Goal: Use online tool/utility: Utilize a website feature to perform a specific function

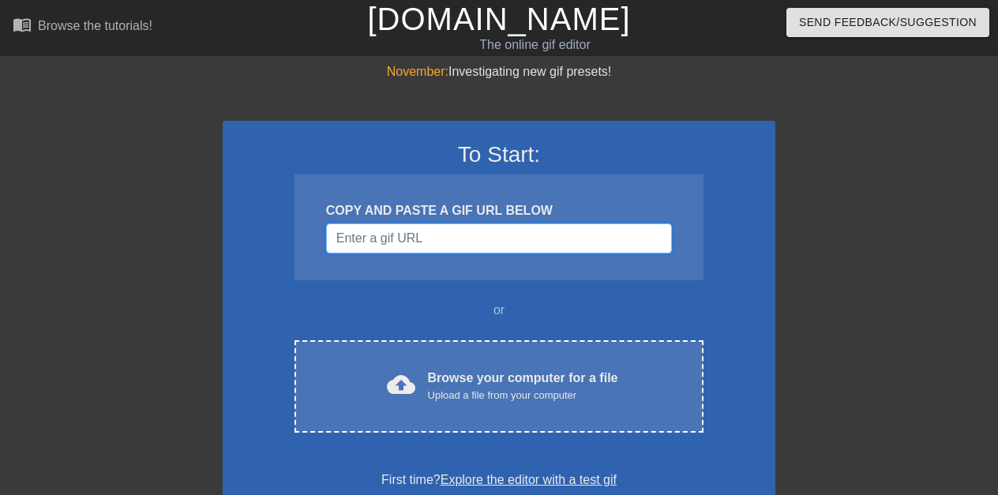
click at [495, 238] on input "Username" at bounding box center [499, 238] width 346 height 30
paste input "data:image/jpeg;base64,/9j/4AAQSkZJRgABAQAAAQABAAD/2wCEAAkGBwgHBgkIBwgKCgkLDRYP…"
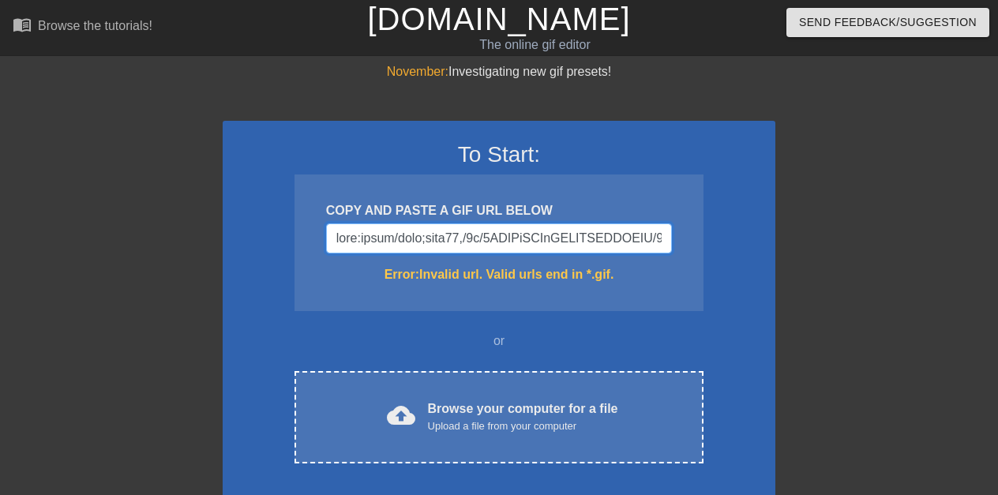
scroll to position [0, 55946]
type input "data:image/jpeg;base64,/9j/4AAQSkZJRgABAQAAAQABAAD/2wCEAAkGBwgHBgkIBwgKCgkLDRYP…"
click at [663, 238] on input "Username" at bounding box center [499, 238] width 346 height 30
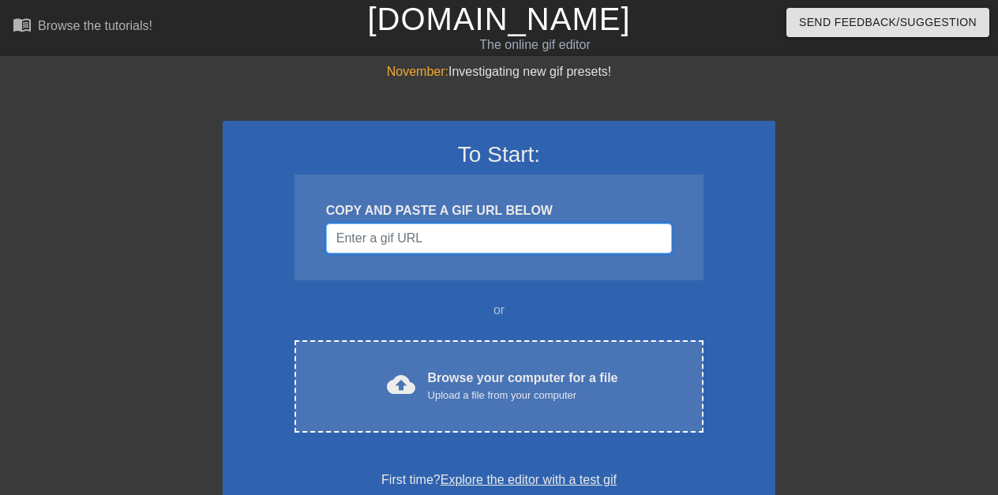
paste input "data:image/jpeg;base64,/9j/4AAQSkZJRgABAQAAAQABAAD/2wCEAAkGBwgHBgkIBwgKCgkLDRYP…"
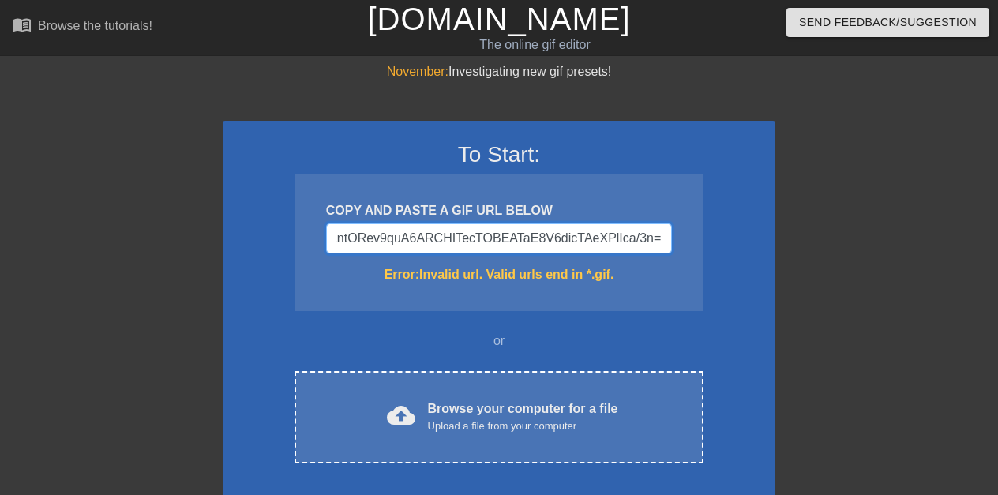
type input "data:image/jpeg;base64,/9j/4AAQSkZJRgABAQAAAQABAAD/2wCEAAkGBwgHBgkIBwgKCgkLDRYP…"
click at [663, 238] on input "Username" at bounding box center [499, 238] width 346 height 30
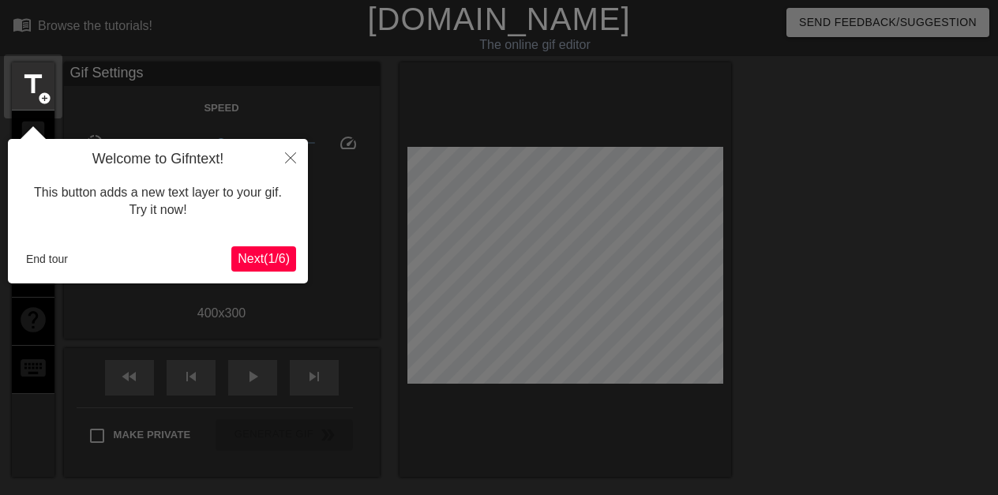
scroll to position [39, 0]
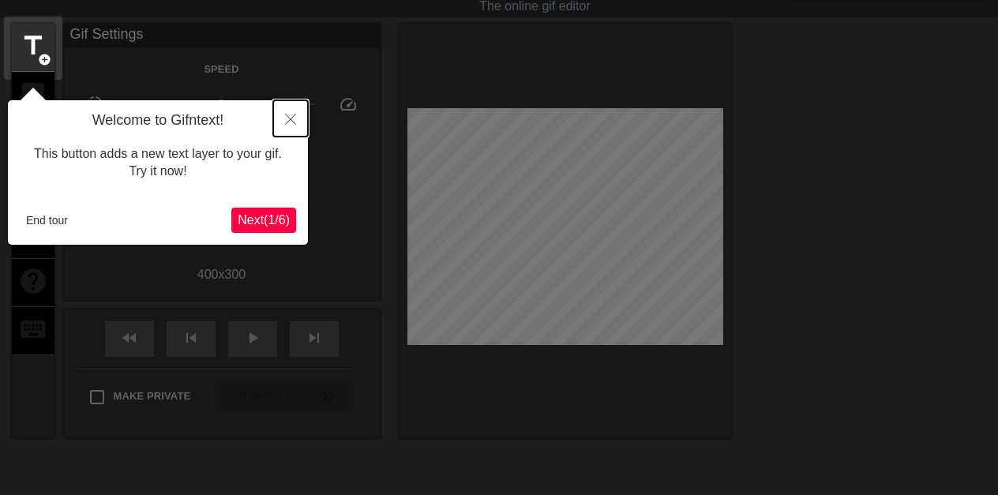
click at [290, 117] on icon "Close" at bounding box center [290, 119] width 11 height 11
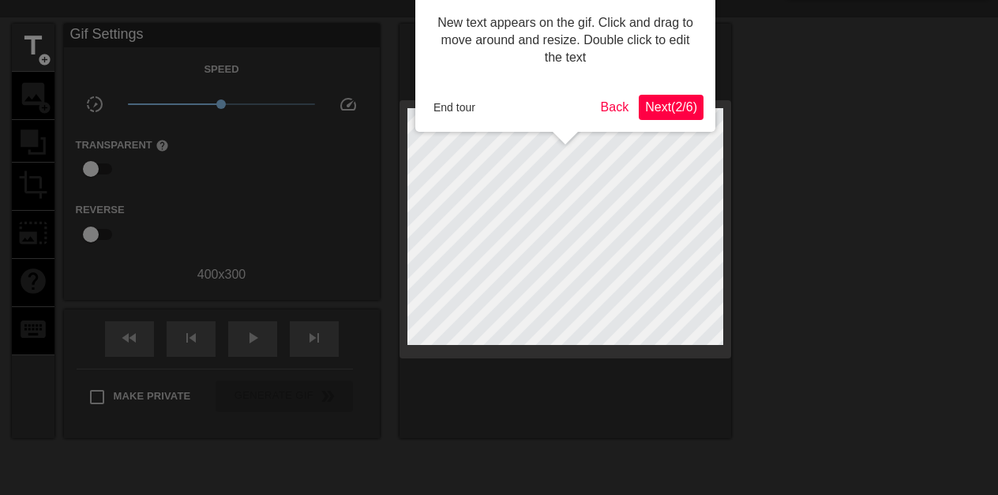
scroll to position [0, 0]
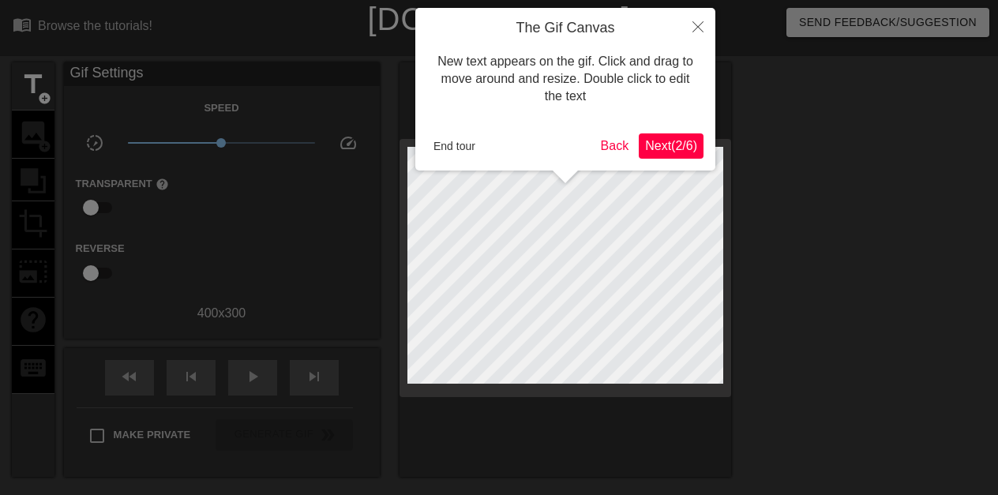
click at [525, 19] on div "The Gif Canvas New text appears on the gif. Click and drag to move around and r…" at bounding box center [565, 89] width 300 height 163
click at [694, 24] on icon "Close" at bounding box center [697, 26] width 11 height 11
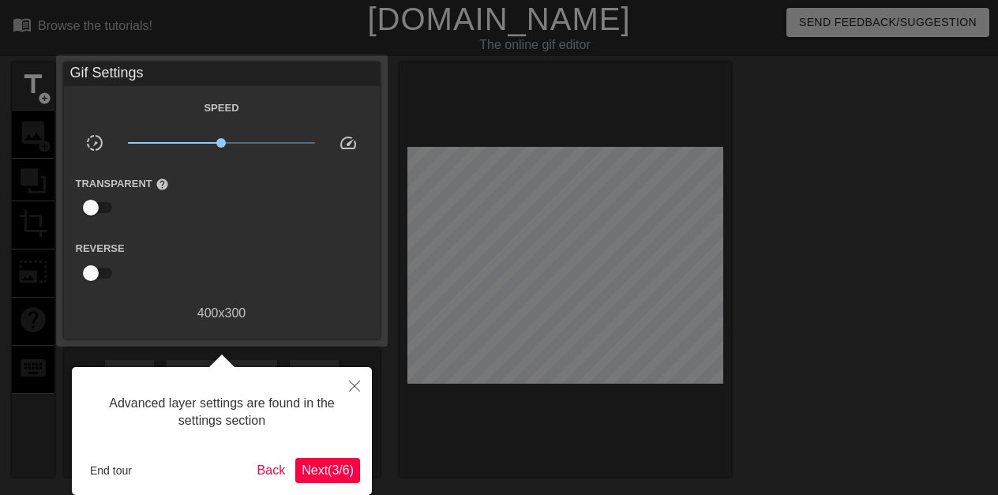
scroll to position [39, 0]
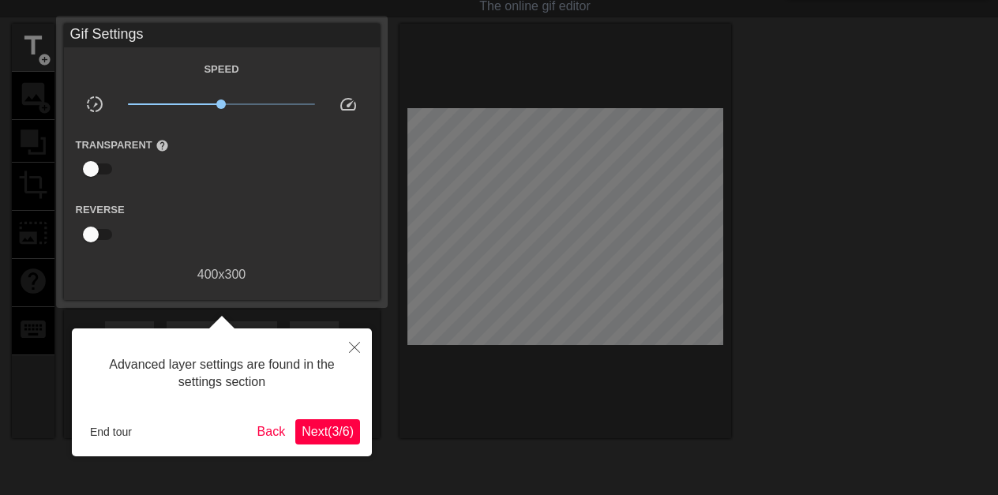
click at [355, 197] on div "Speed slow_motion_video x1.00 speed Transparent help Reverse 400 x 300" at bounding box center [222, 171] width 292 height 225
click at [355, 344] on icon "Close" at bounding box center [354, 347] width 11 height 11
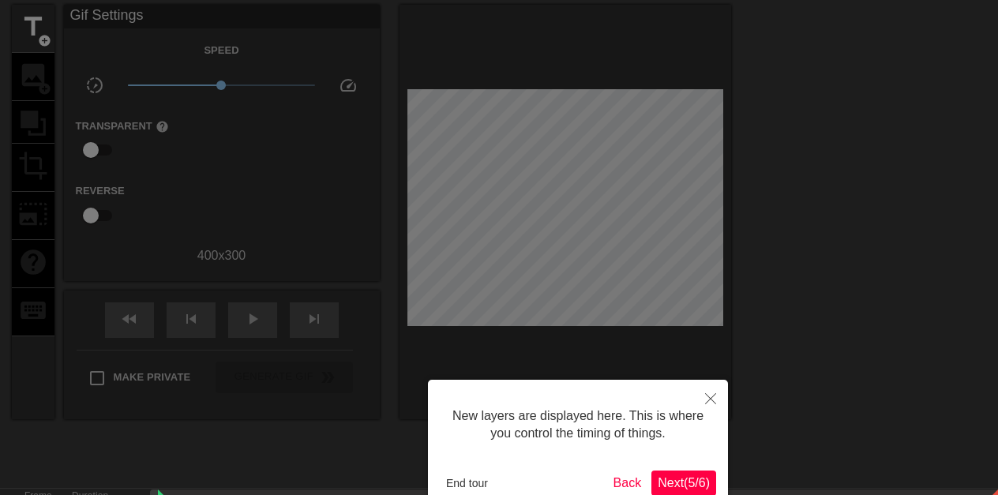
scroll to position [13, 0]
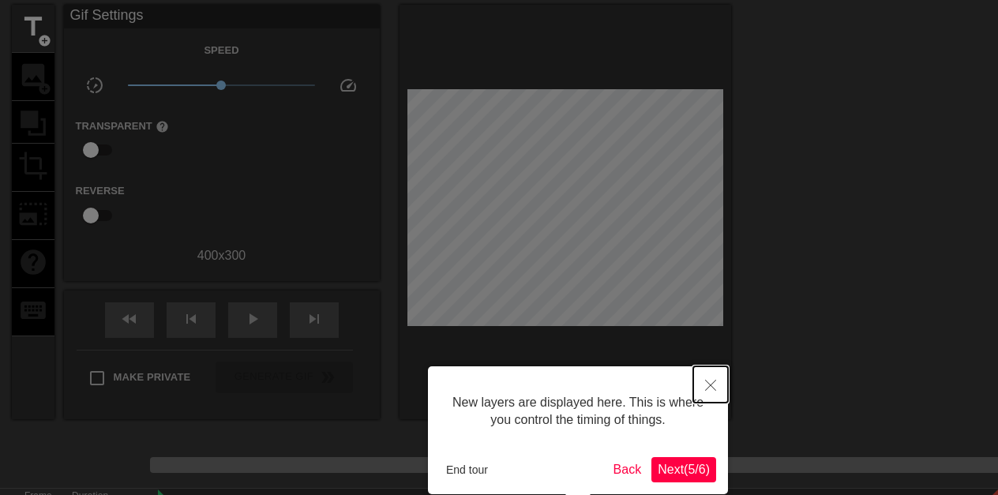
click at [707, 380] on icon "Close" at bounding box center [710, 385] width 11 height 11
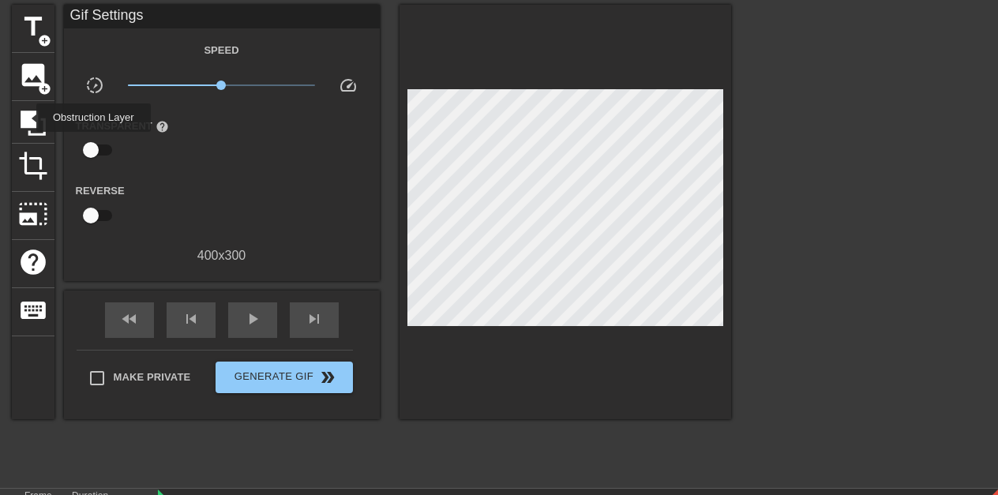
click at [26, 118] on icon at bounding box center [33, 123] width 25 height 25
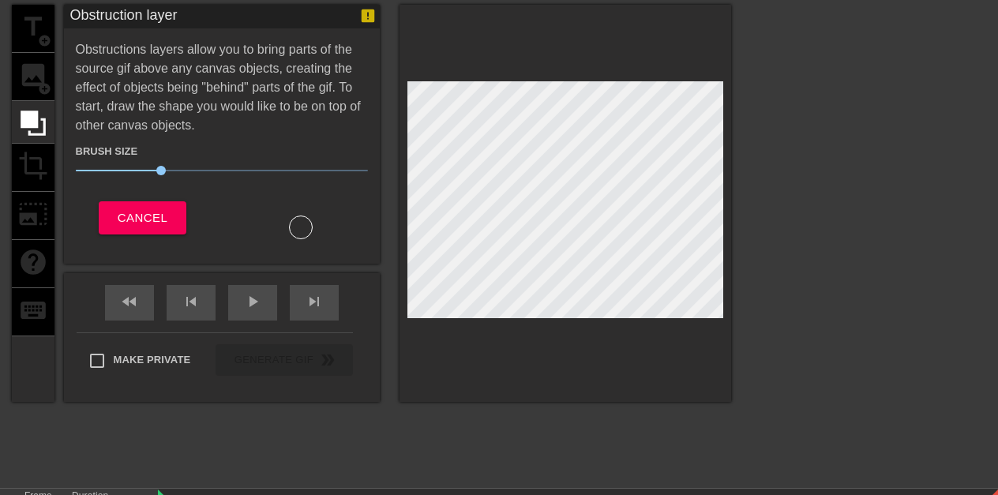
click at [355, 13] on div "Obstruction layer" at bounding box center [222, 17] width 316 height 24
click at [132, 212] on span "Cancel" at bounding box center [143, 218] width 50 height 21
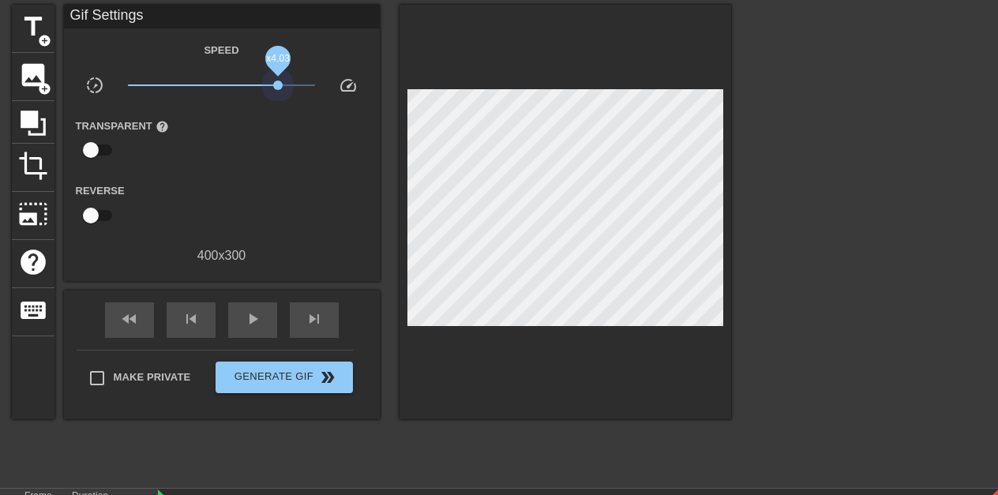
drag, startPoint x: 220, startPoint y: 84, endPoint x: 278, endPoint y: 84, distance: 57.6
click at [278, 84] on span "x4.03" at bounding box center [277, 85] width 9 height 9
drag, startPoint x: 278, startPoint y: 84, endPoint x: 300, endPoint y: 84, distance: 22.1
click at [300, 84] on span "x6.92" at bounding box center [299, 85] width 9 height 9
click at [27, 167] on span "crop" at bounding box center [33, 166] width 30 height 30
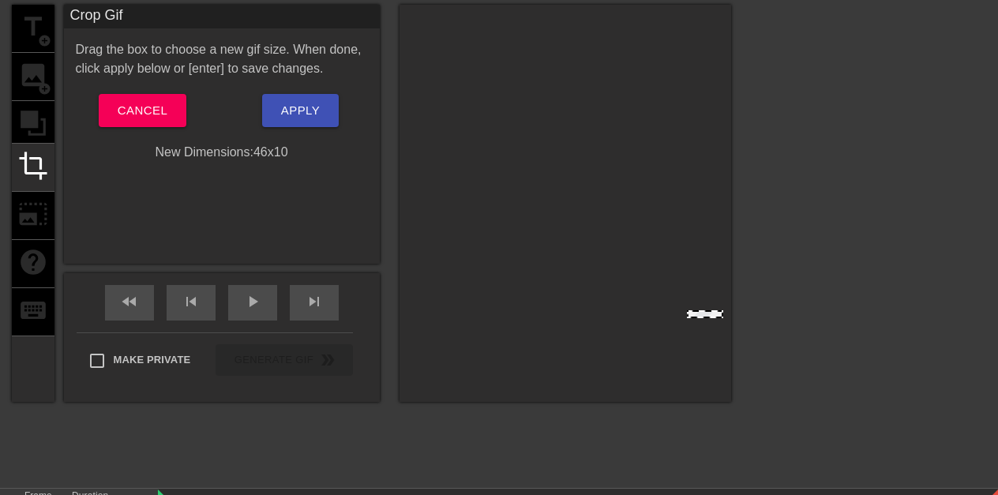
drag, startPoint x: 415, startPoint y: 86, endPoint x: 695, endPoint y: 325, distance: 367.8
click at [695, 325] on div at bounding box center [565, 203] width 332 height 397
click at [691, 328] on div at bounding box center [565, 203] width 332 height 397
click at [695, 330] on div at bounding box center [565, 203] width 332 height 397
drag, startPoint x: 695, startPoint y: 330, endPoint x: 713, endPoint y: 332, distance: 17.4
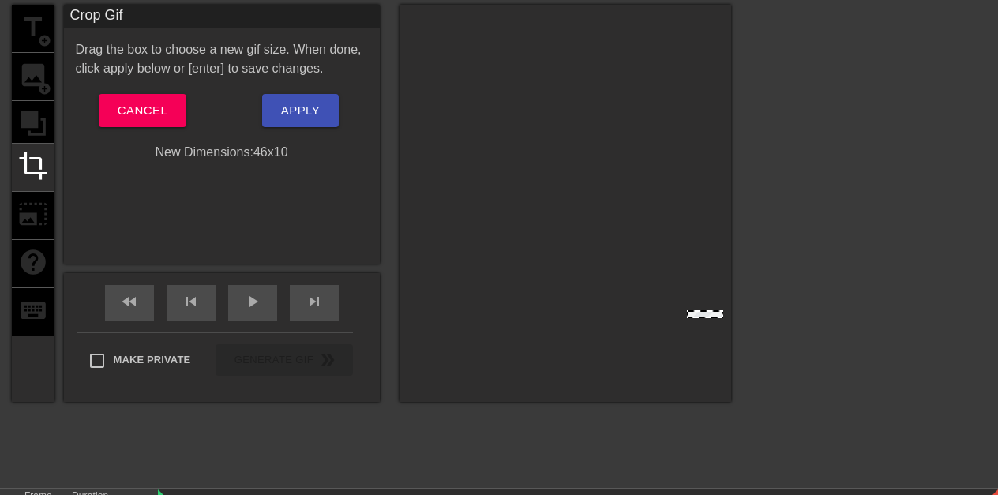
click at [713, 332] on div at bounding box center [565, 203] width 332 height 397
drag, startPoint x: 713, startPoint y: 332, endPoint x: 725, endPoint y: 334, distance: 12.8
click at [725, 334] on div at bounding box center [565, 203] width 332 height 397
click at [143, 107] on span "Cancel" at bounding box center [143, 110] width 50 height 21
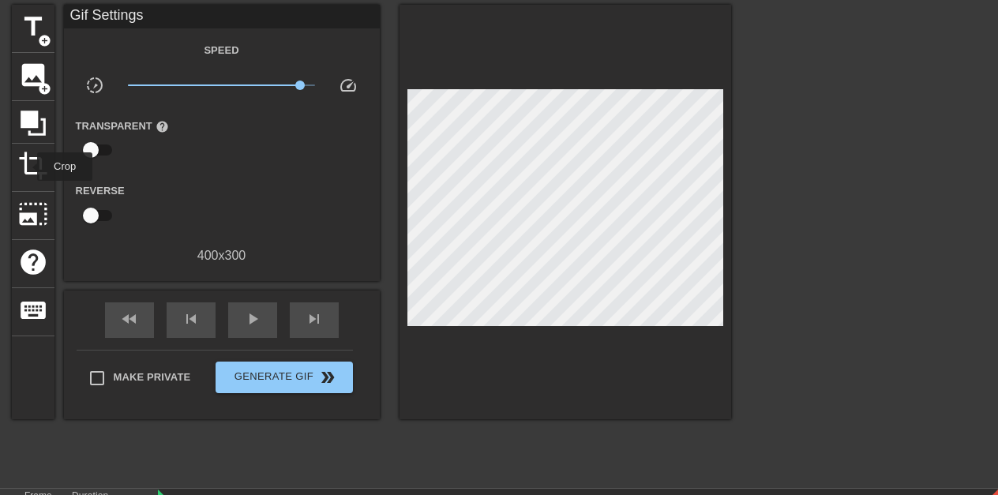
click at [27, 167] on span "crop" at bounding box center [33, 166] width 30 height 30
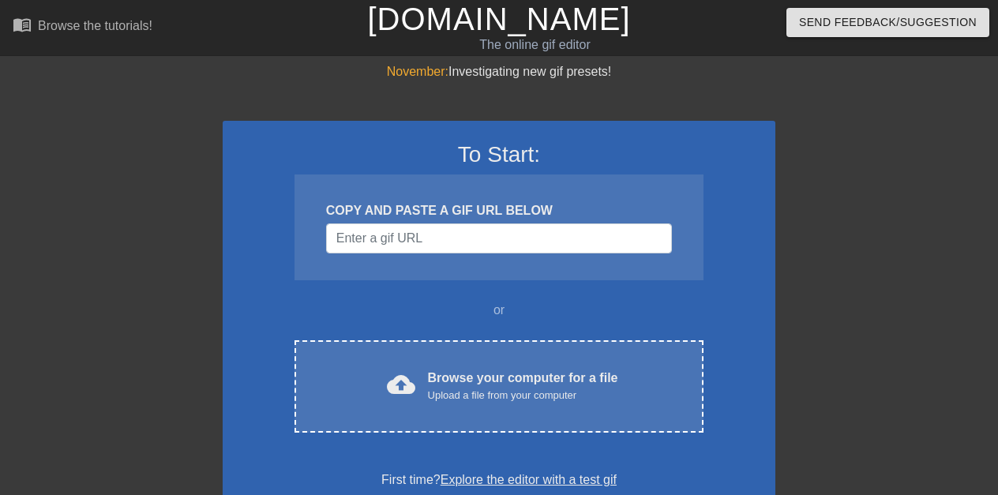
scroll to position [58, 0]
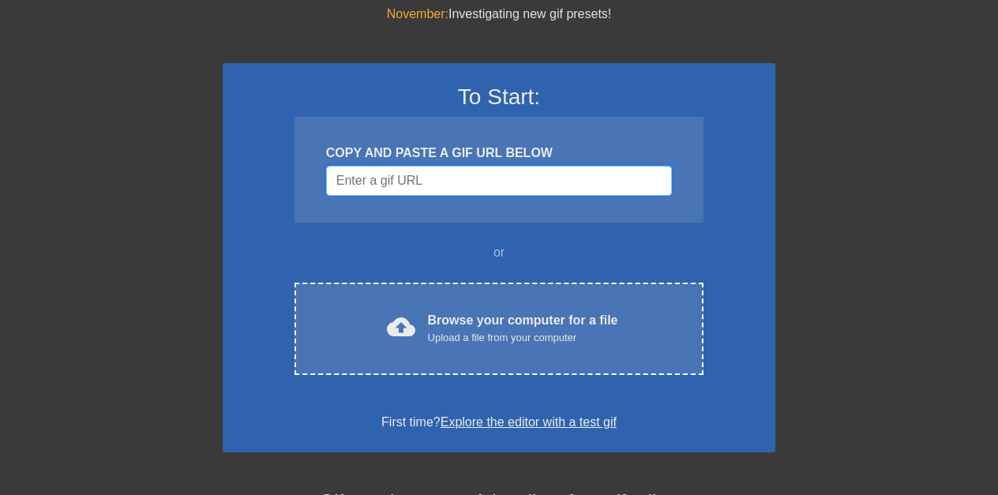
click at [372, 178] on input "Username" at bounding box center [499, 181] width 346 height 30
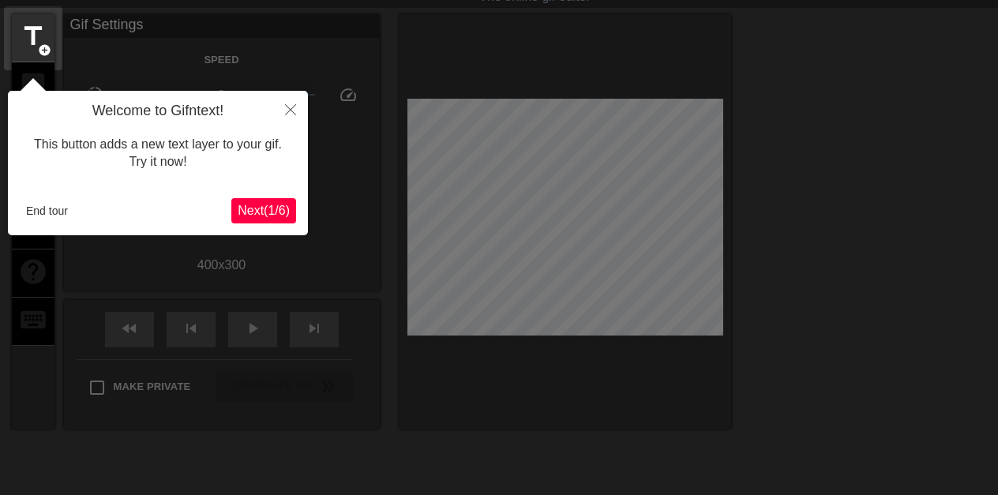
scroll to position [39, 0]
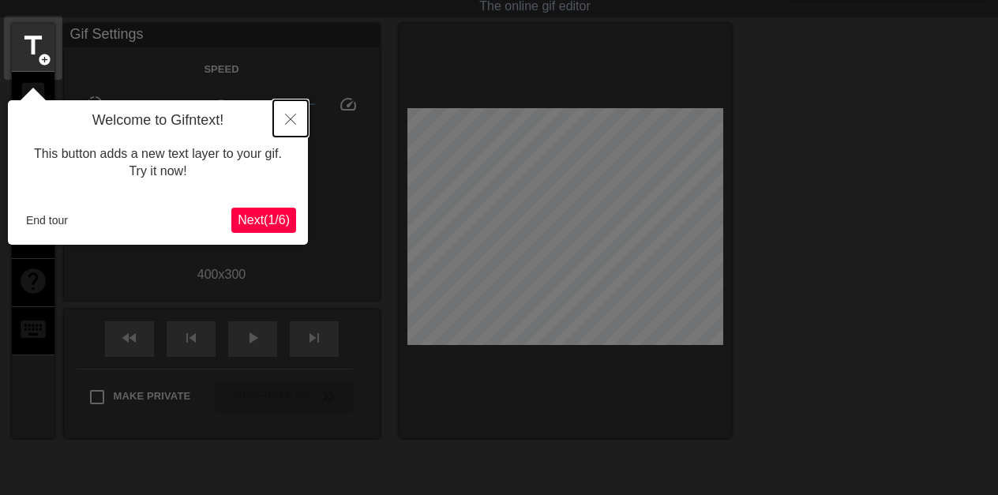
click at [291, 116] on icon "Close" at bounding box center [290, 119] width 11 height 11
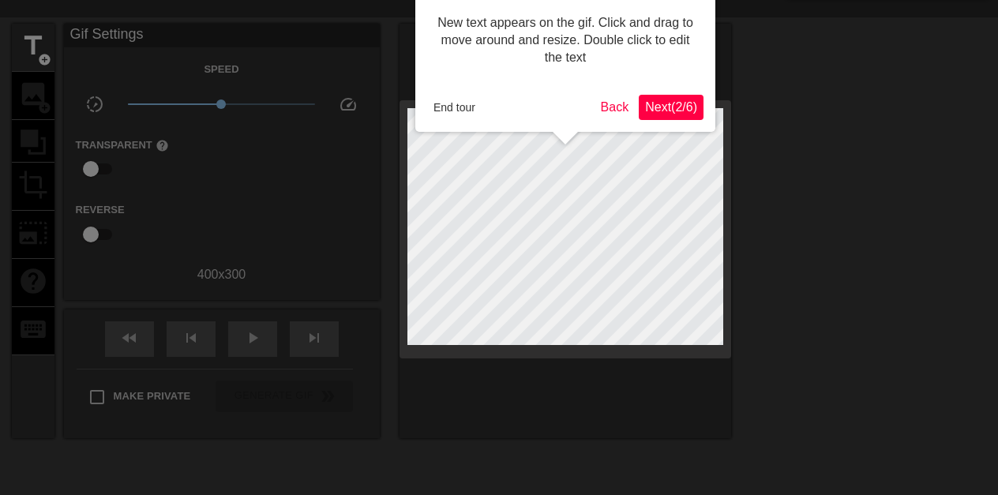
scroll to position [0, 0]
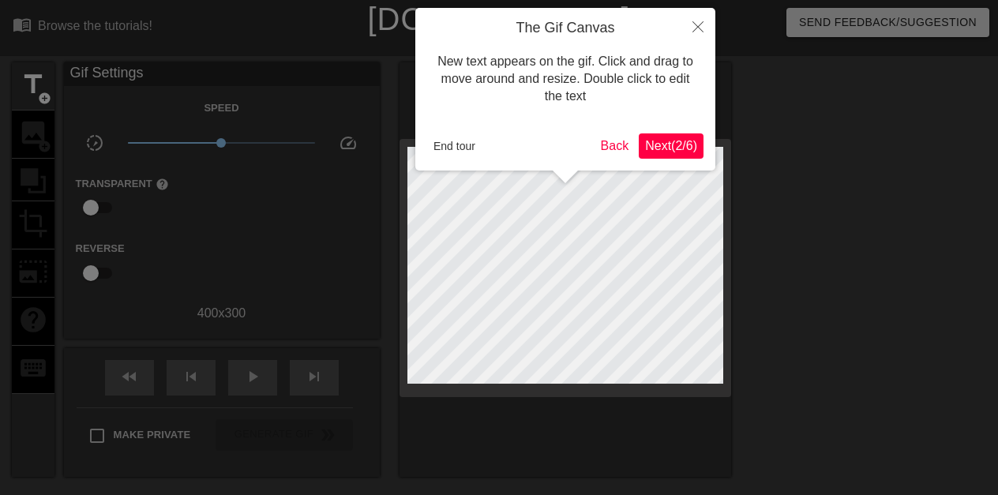
click at [611, 24] on h4 "The Gif Canvas" at bounding box center [565, 28] width 276 height 17
click at [695, 24] on icon "Close" at bounding box center [697, 26] width 11 height 11
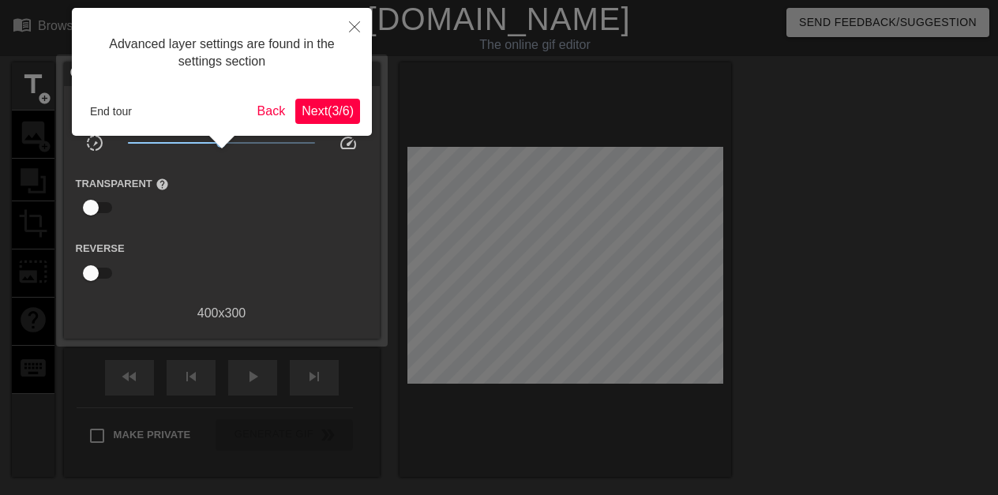
scroll to position [39, 0]
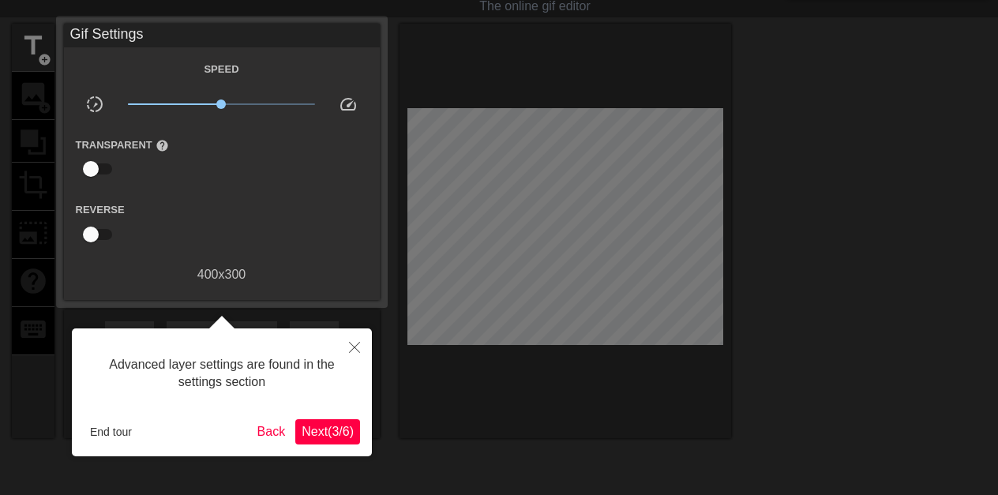
click at [355, 276] on div "400 x 300" at bounding box center [222, 274] width 316 height 19
click at [110, 429] on button "End tour" at bounding box center [111, 432] width 54 height 24
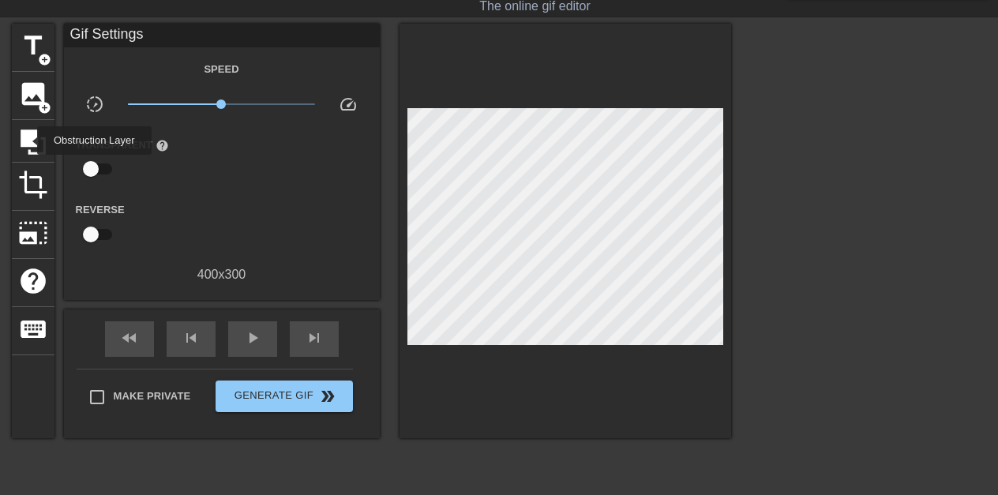
click at [27, 140] on icon at bounding box center [33, 141] width 25 height 25
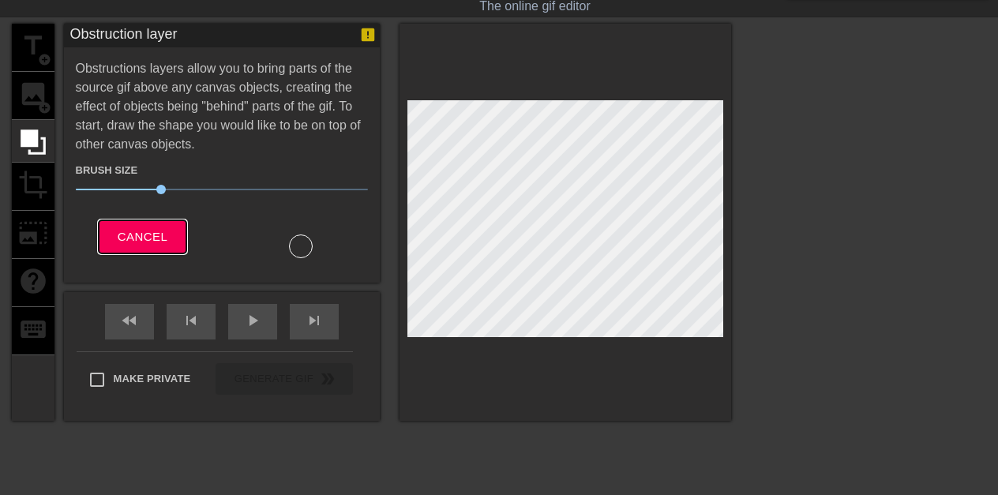
click at [140, 234] on span "Cancel" at bounding box center [143, 237] width 50 height 21
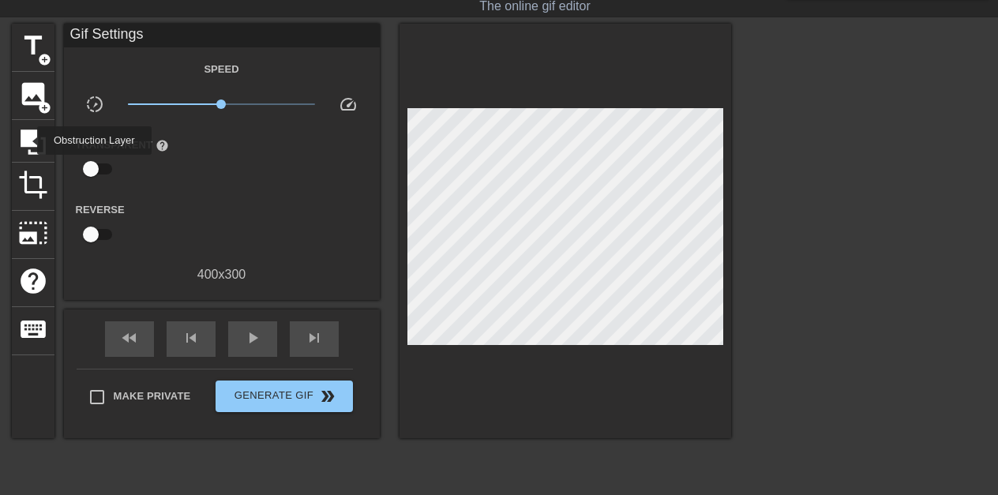
click at [27, 140] on icon at bounding box center [33, 141] width 25 height 25
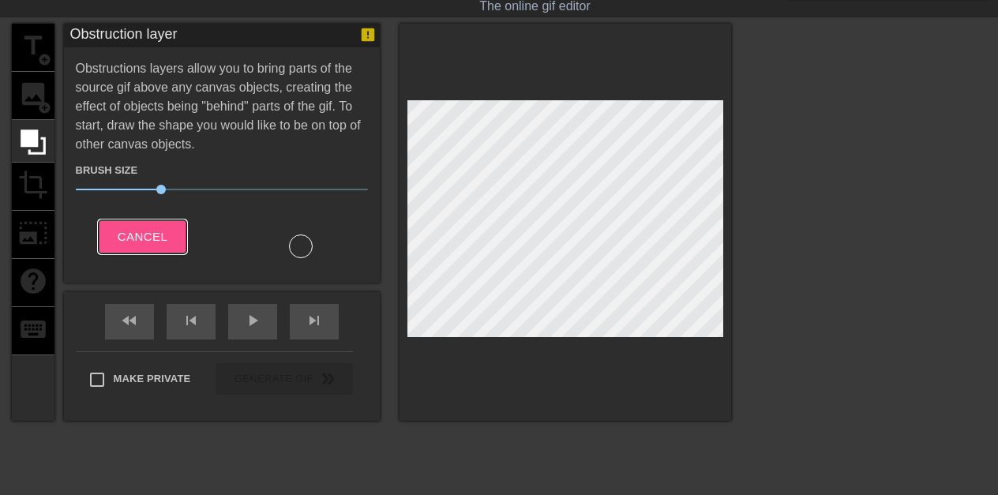
click at [140, 234] on span "Cancel" at bounding box center [143, 237] width 50 height 21
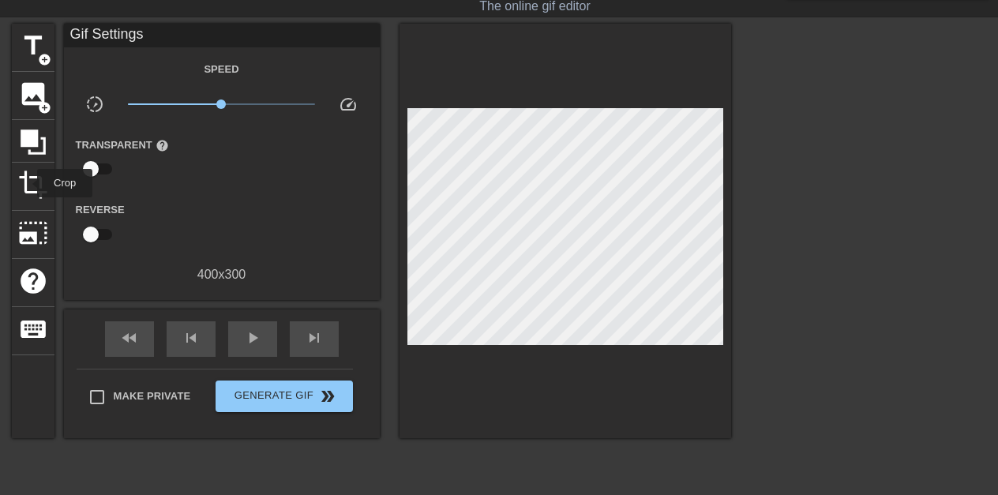
click at [27, 183] on span "crop" at bounding box center [33, 185] width 30 height 30
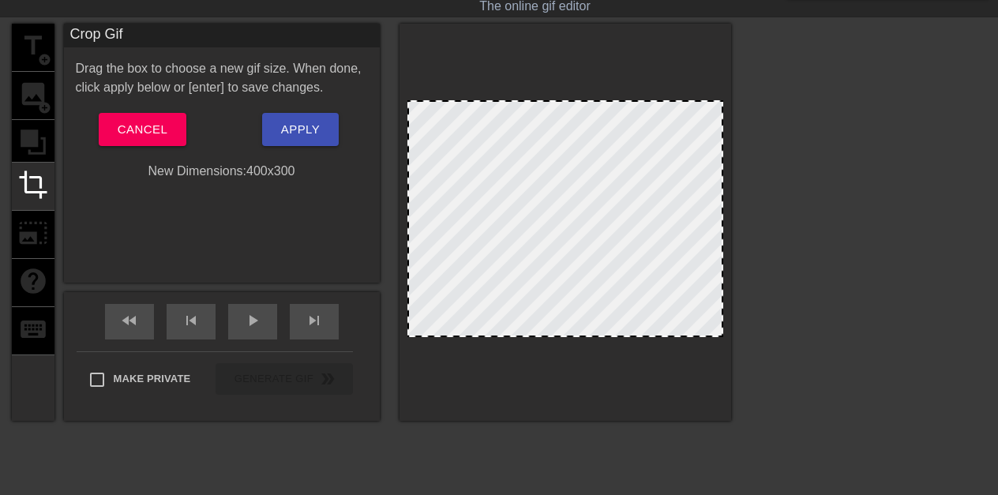
drag, startPoint x: 418, startPoint y: 113, endPoint x: 433, endPoint y: 174, distance: 62.8
click at [433, 174] on div at bounding box center [565, 218] width 316 height 237
drag, startPoint x: 410, startPoint y: 99, endPoint x: 410, endPoint y: 139, distance: 40.3
click at [410, 139] on div at bounding box center [565, 222] width 332 height 397
drag, startPoint x: 711, startPoint y: 326, endPoint x: 688, endPoint y: 317, distance: 24.8
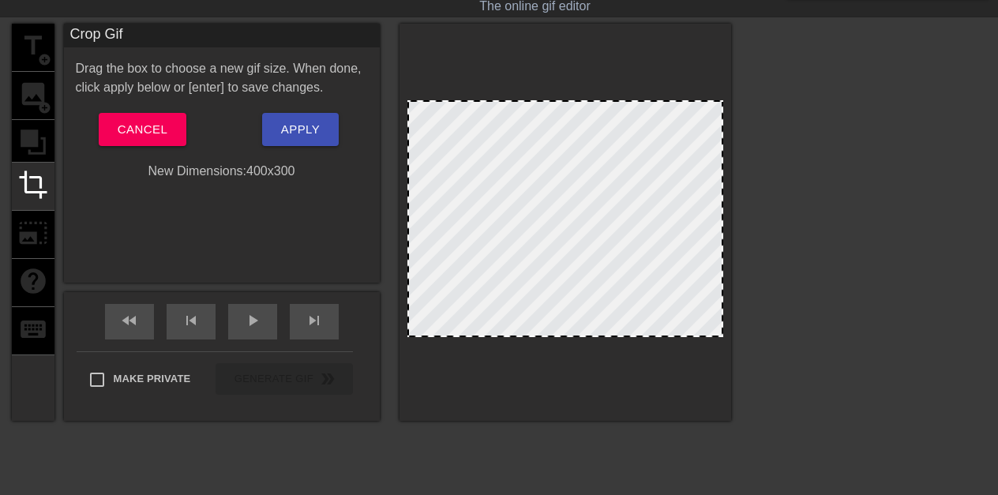
click at [688, 317] on div at bounding box center [565, 218] width 316 height 237
drag, startPoint x: 220, startPoint y: 100, endPoint x: 237, endPoint y: 100, distance: 16.6
click at [237, 100] on div "Drag the box to choose a new gif size. When done, click apply below or [enter] …" at bounding box center [222, 120] width 292 height 122
click at [269, 100] on div "Drag the box to choose a new gif size. When done, click apply below or [enter] …" at bounding box center [222, 120] width 292 height 122
click at [298, 126] on span "Apply" at bounding box center [300, 129] width 39 height 21
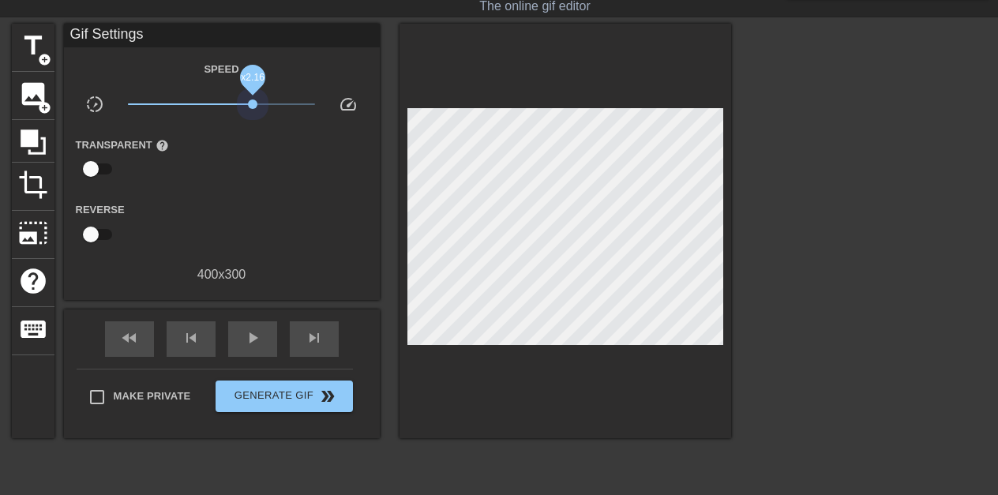
drag, startPoint x: 220, startPoint y: 100, endPoint x: 253, endPoint y: 100, distance: 32.4
click at [253, 100] on span "x2.16" at bounding box center [252, 103] width 9 height 9
click at [245, 100] on span "x1.82" at bounding box center [245, 103] width 9 height 9
click at [250, 101] on span "x2.04" at bounding box center [249, 103] width 9 height 9
click at [242, 101] on span "x1.68" at bounding box center [242, 103] width 9 height 9
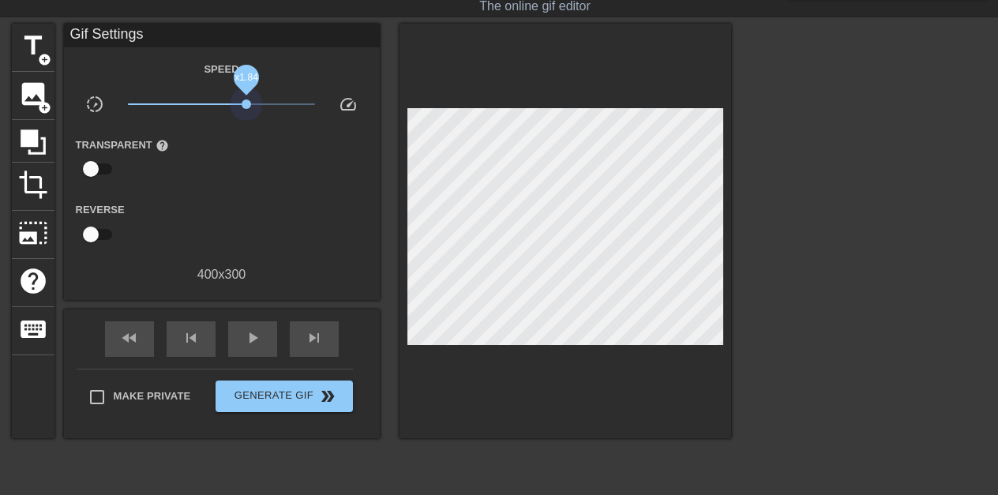
click at [246, 101] on span "x1.84" at bounding box center [246, 103] width 9 height 9
click at [244, 101] on span "x1.74" at bounding box center [243, 103] width 9 height 9
click at [246, 101] on span "x1.84" at bounding box center [246, 103] width 9 height 9
click at [243, 100] on span "x1.72" at bounding box center [242, 103] width 9 height 9
click at [246, 101] on span "x1.84" at bounding box center [246, 103] width 9 height 9
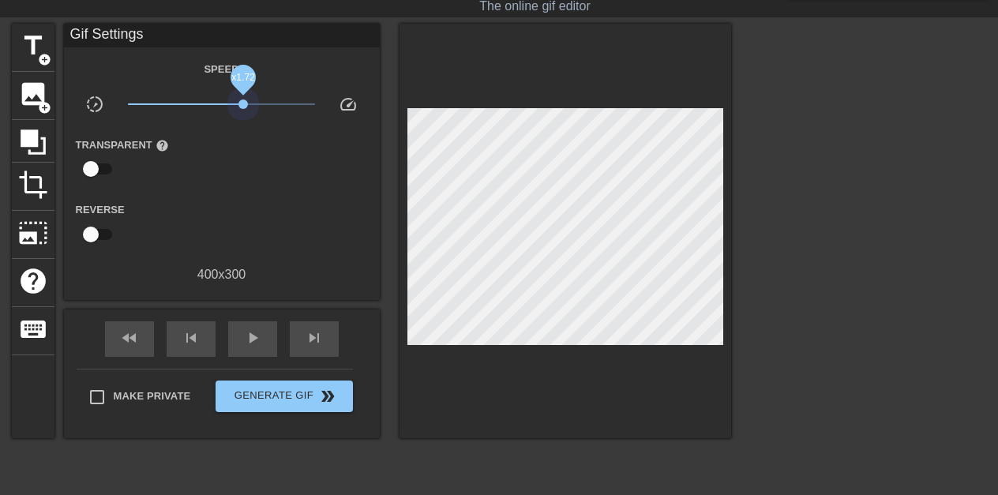
click at [243, 100] on span "x1.72" at bounding box center [242, 103] width 9 height 9
click at [246, 100] on span "x1.84" at bounding box center [246, 103] width 9 height 9
click at [244, 100] on span "x1.74" at bounding box center [243, 103] width 9 height 9
click at [246, 100] on span "x1.84" at bounding box center [246, 103] width 9 height 9
click at [243, 100] on span "x1.72" at bounding box center [242, 103] width 9 height 9
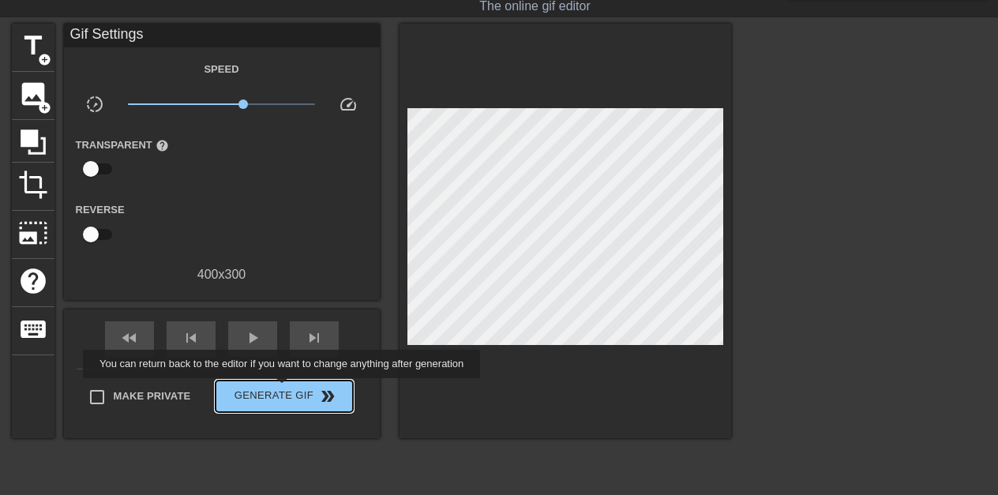
click at [282, 389] on span "Generate Gif double_arrow" at bounding box center [284, 396] width 124 height 19
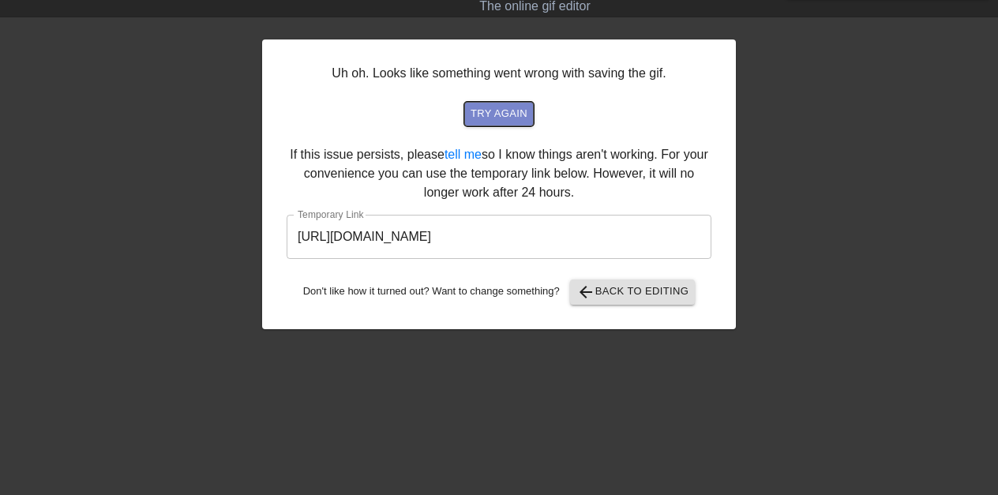
click at [500, 110] on span "try again" at bounding box center [498, 114] width 57 height 18
